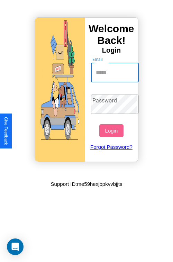
click at [115, 72] on input "Email" at bounding box center [115, 72] width 48 height 19
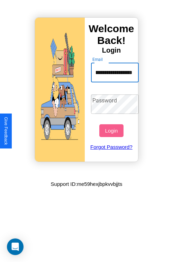
scroll to position [0, 30]
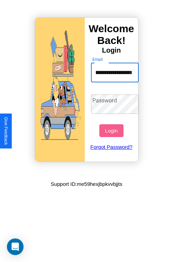
type input "**********"
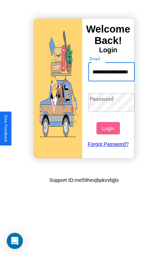
scroll to position [0, 0]
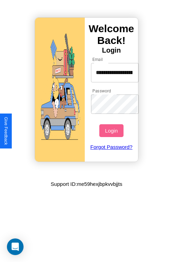
click at [112, 130] on button "Login" at bounding box center [111, 130] width 24 height 13
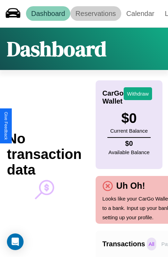
click at [95, 13] on link "Reservations" at bounding box center [95, 13] width 51 height 15
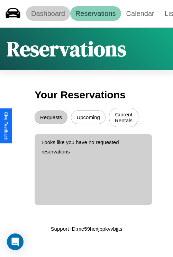
click at [48, 13] on link "Dashboard" at bounding box center [48, 13] width 44 height 15
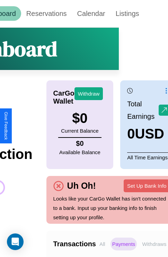
click at [154, 243] on p "Withdraws" at bounding box center [154, 243] width 28 height 13
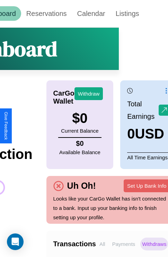
click at [102, 243] on p "All" at bounding box center [102, 243] width 9 height 13
click at [123, 243] on p "Payments" at bounding box center [123, 243] width 27 height 13
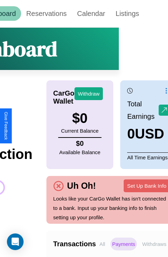
click at [154, 243] on p "Withdraws" at bounding box center [154, 243] width 28 height 13
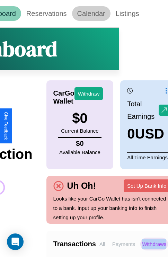
click at [91, 13] on link "Calendar" at bounding box center [91, 13] width 38 height 15
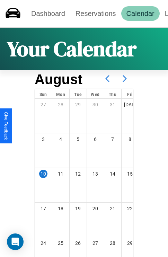
click at [124, 78] on icon at bounding box center [124, 78] width 17 height 17
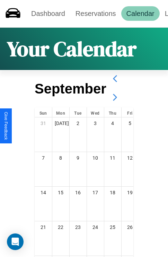
click at [114, 97] on icon at bounding box center [114, 97] width 17 height 17
